Goal: Navigation & Orientation: Find specific page/section

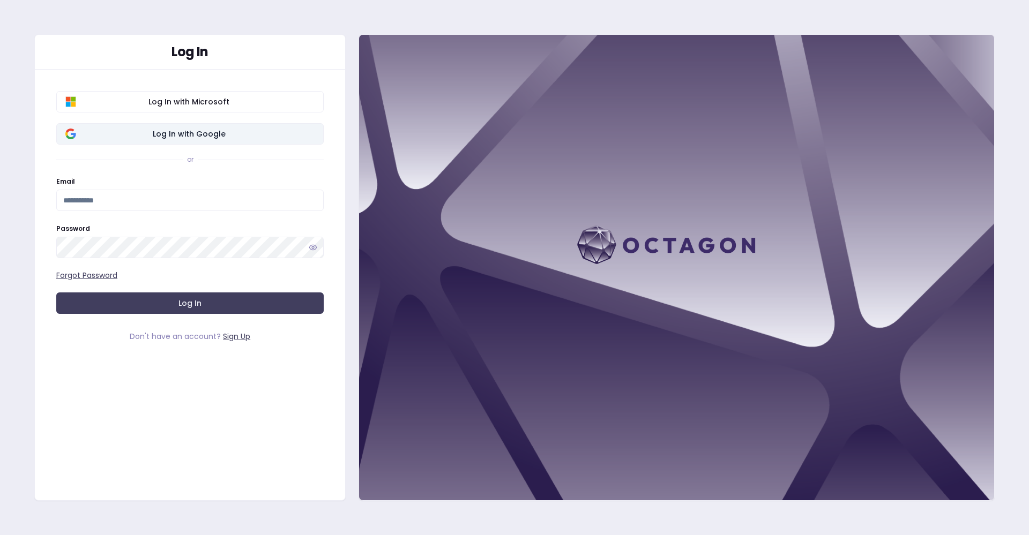
click at [259, 127] on button "Log In with Google" at bounding box center [189, 133] width 267 height 21
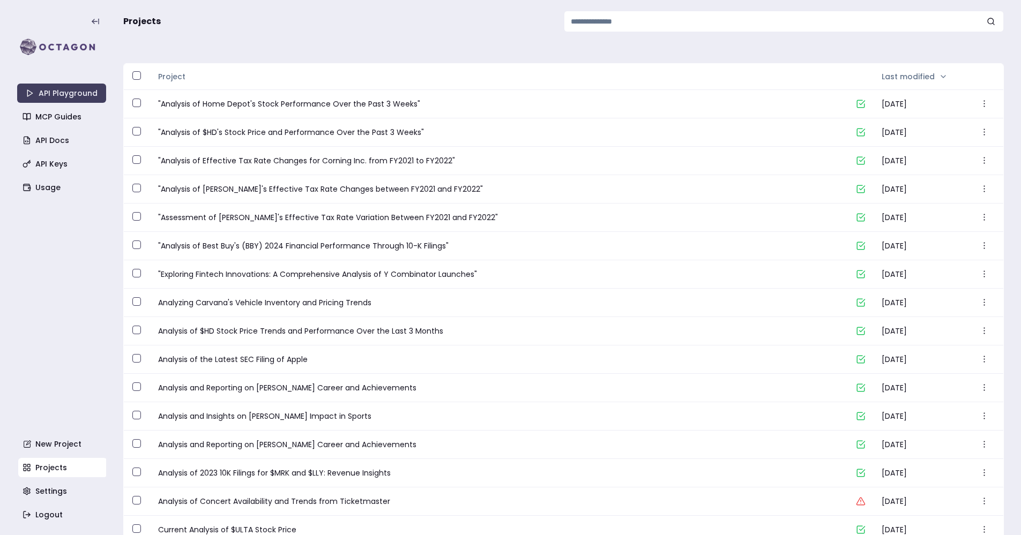
click at [421, 24] on h3 "Projects" at bounding box center [563, 21] width 880 height 21
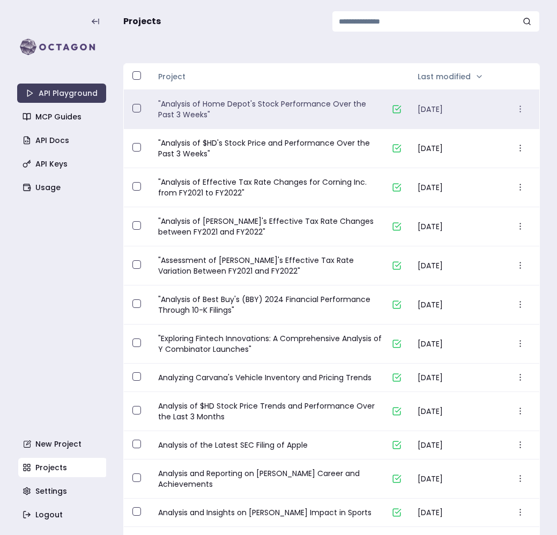
click at [268, 113] on link ""Analysis of Home Depot's Stock Performance Over the Past 3 Weeks"" at bounding box center [270, 109] width 225 height 21
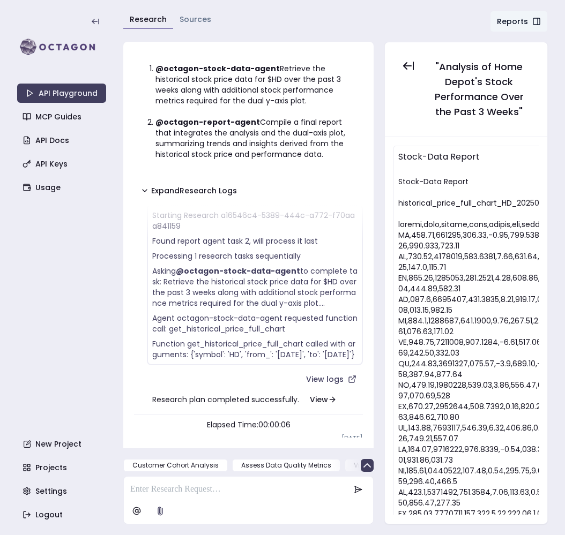
scroll to position [339, 0]
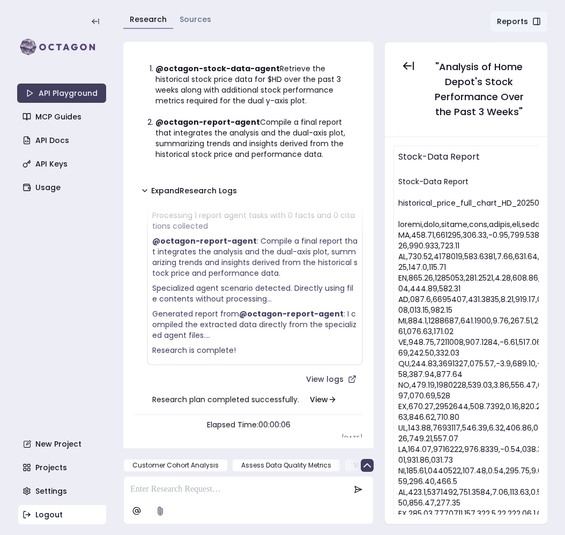
click at [48, 508] on link "Logout" at bounding box center [62, 514] width 89 height 19
